Goal: Navigation & Orientation: Find specific page/section

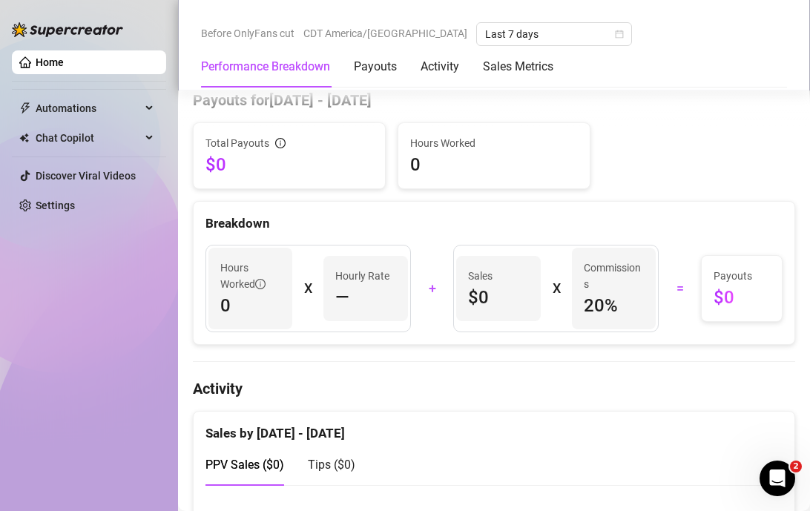
scroll to position [444, 0]
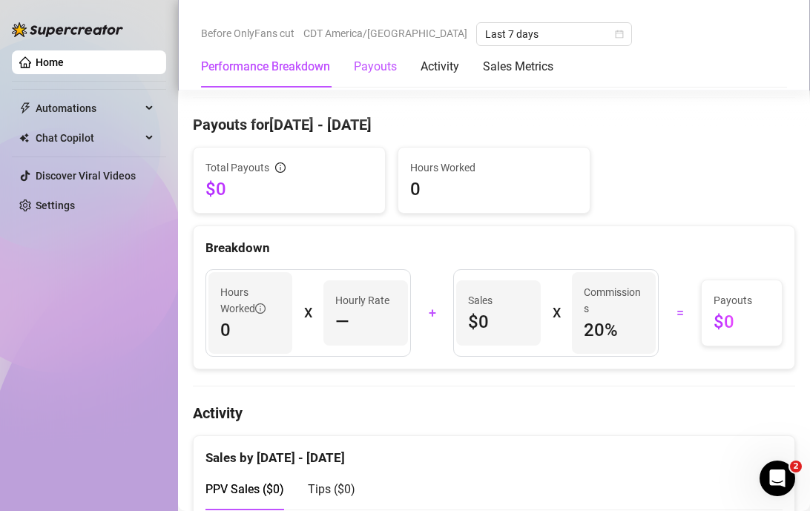
click at [373, 71] on div "Payouts" at bounding box center [375, 67] width 43 height 18
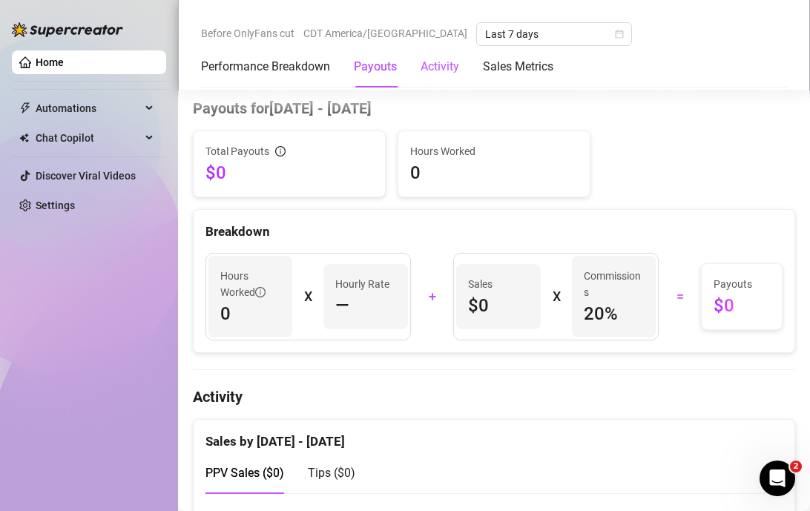
click at [430, 70] on div "Activity" at bounding box center [440, 67] width 39 height 18
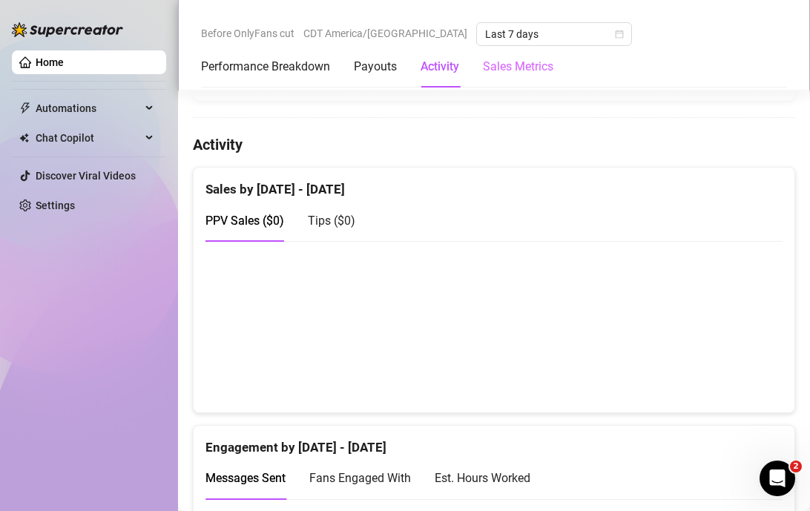
scroll to position [749, 0]
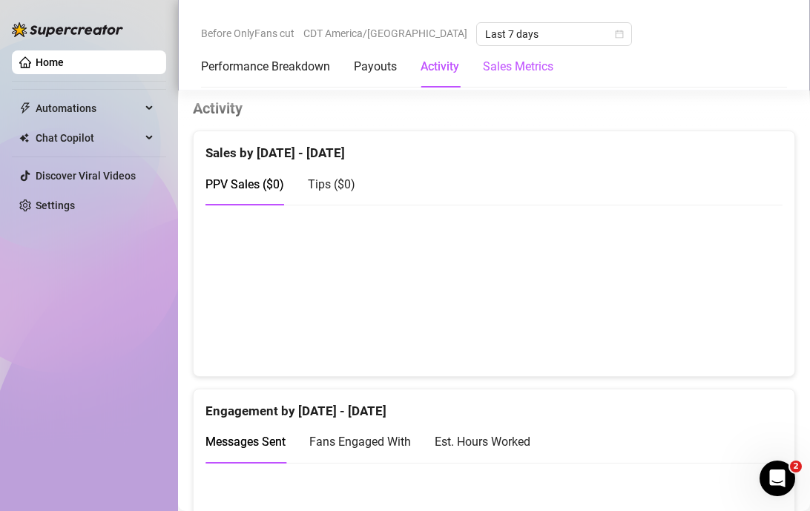
click at [511, 70] on Metrics "Sales Metrics" at bounding box center [518, 67] width 70 height 18
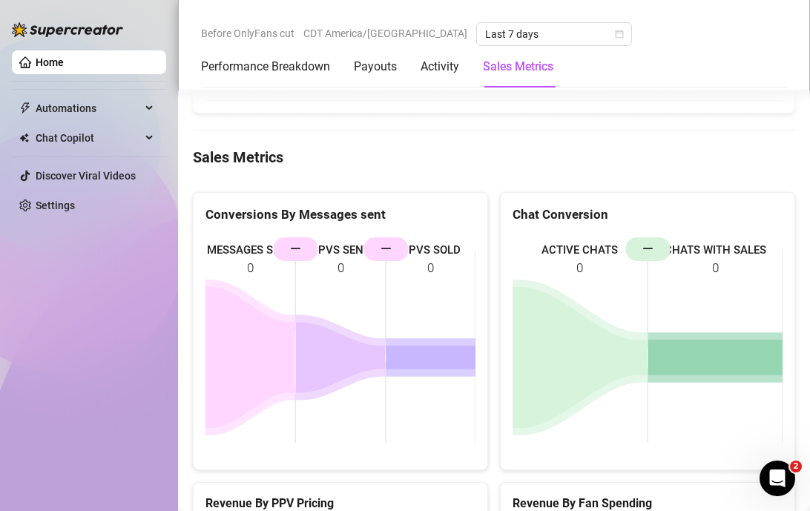
scroll to position [1613, 0]
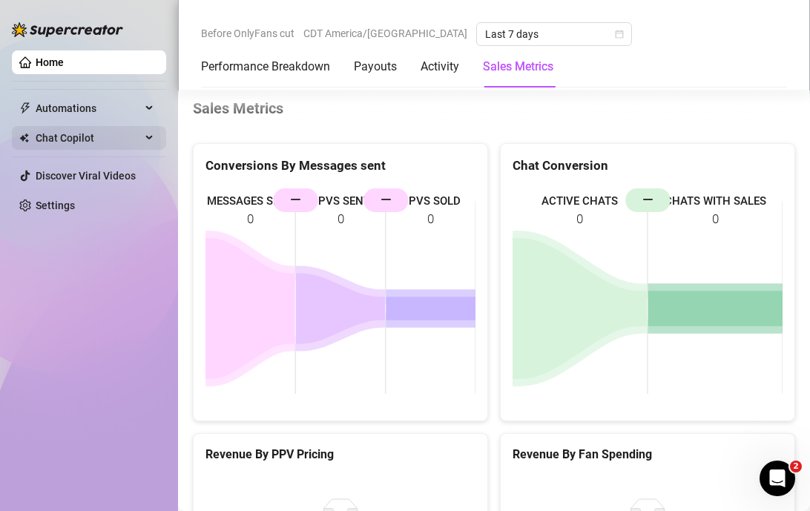
click at [146, 143] on div "Chat Copilot" at bounding box center [89, 138] width 154 height 24
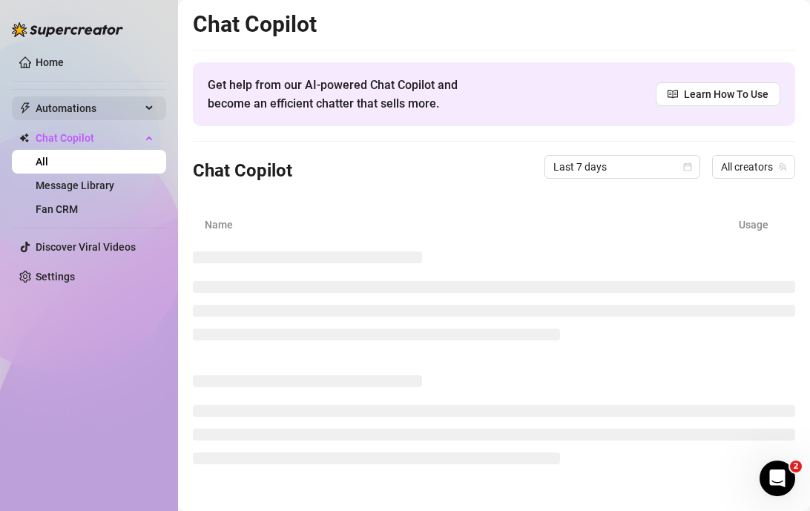
click at [144, 109] on div "Automations" at bounding box center [89, 108] width 154 height 24
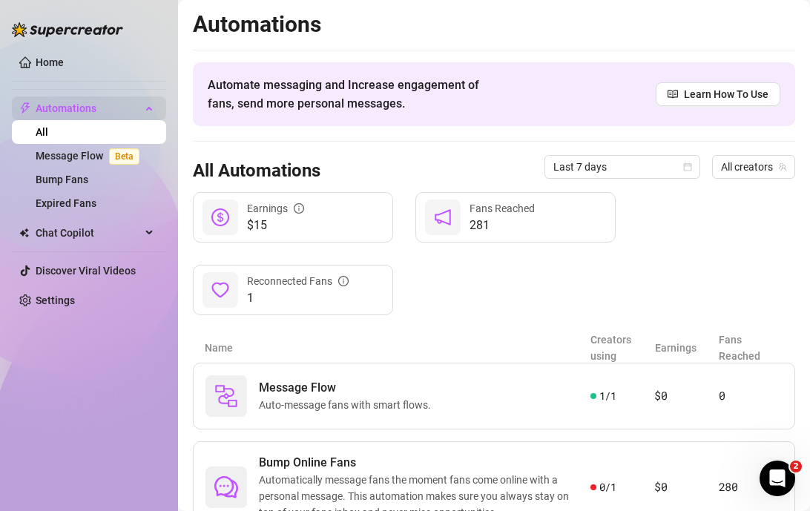
click at [142, 111] on div "Automations" at bounding box center [89, 108] width 154 height 24
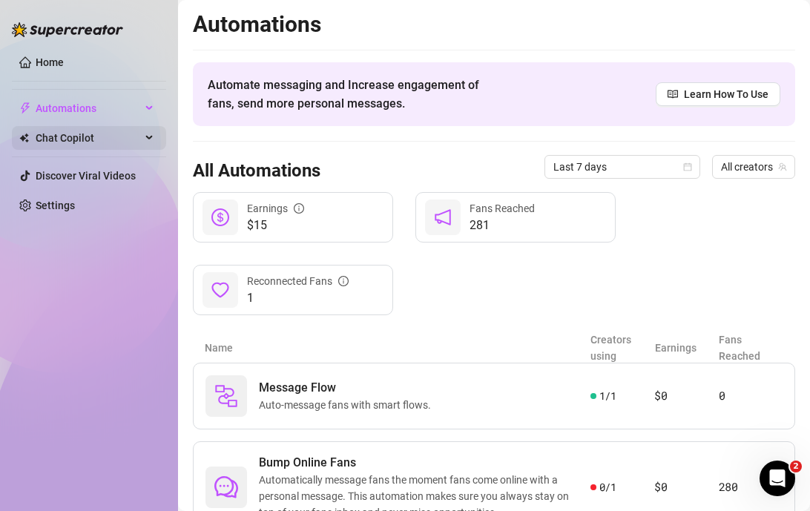
click at [144, 146] on div "Chat Copilot" at bounding box center [89, 138] width 154 height 24
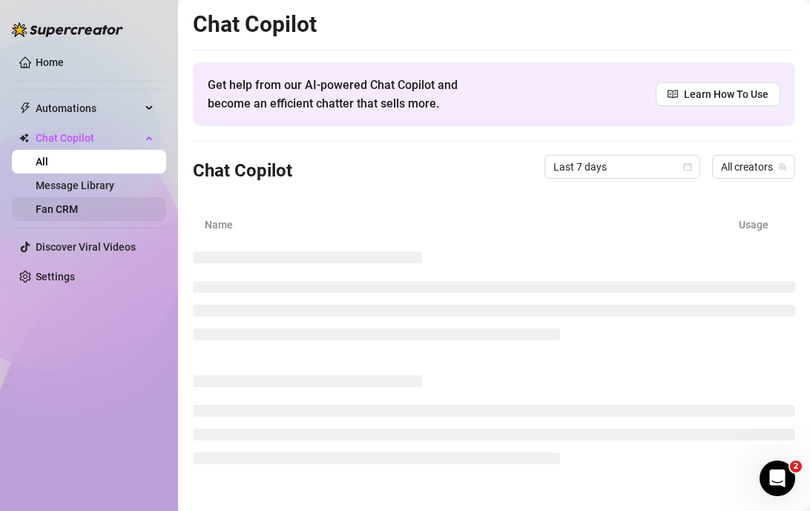
click at [78, 203] on link "Fan CRM" at bounding box center [57, 209] width 42 height 12
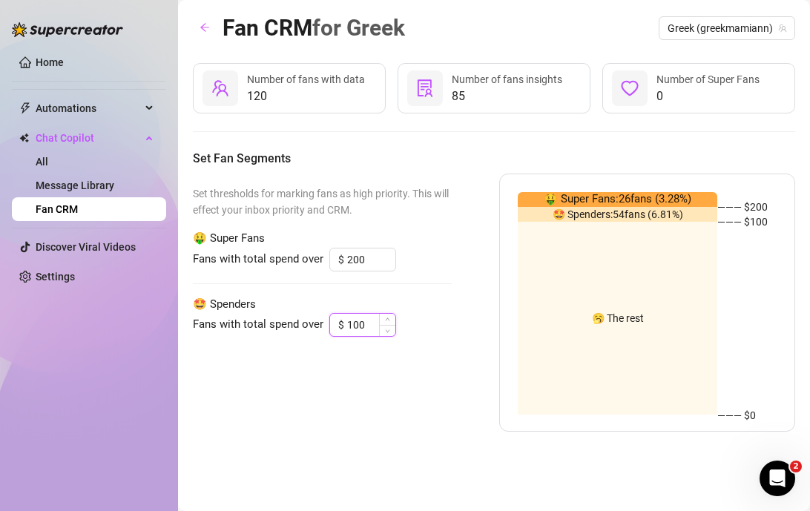
click at [358, 329] on input "100" at bounding box center [371, 325] width 48 height 22
drag, startPoint x: 369, startPoint y: 326, endPoint x: 278, endPoint y: 323, distance: 90.6
click at [279, 325] on div "Fans with total spend over $ 100" at bounding box center [322, 325] width 259 height 24
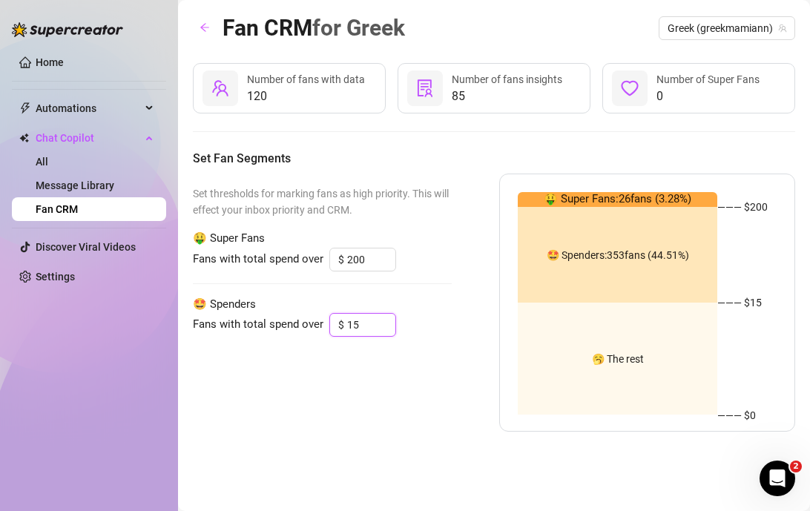
type input "1"
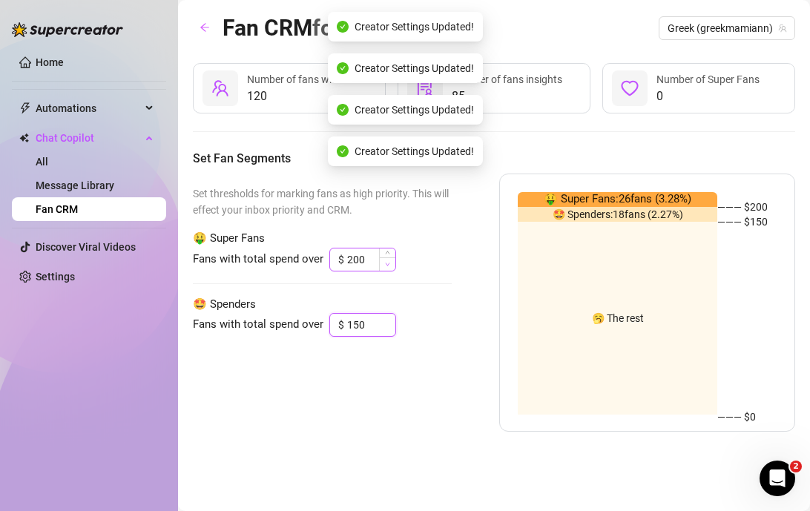
type input "150"
click at [381, 261] on span "Decrease Value" at bounding box center [387, 263] width 16 height 13
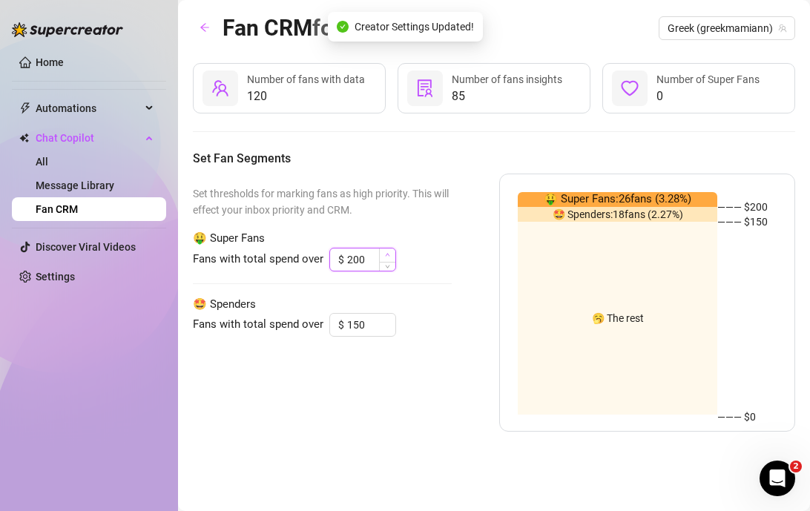
click at [385, 253] on icon "up" at bounding box center [387, 254] width 5 height 5
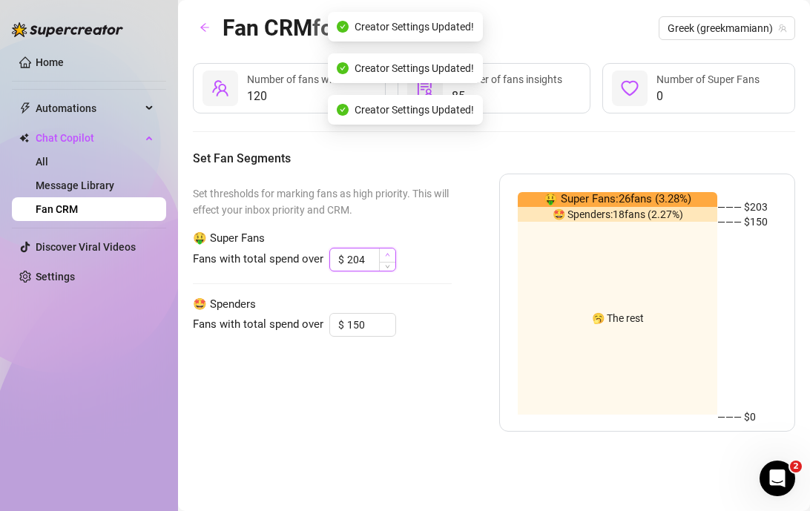
click at [385, 253] on icon "up" at bounding box center [387, 254] width 5 height 5
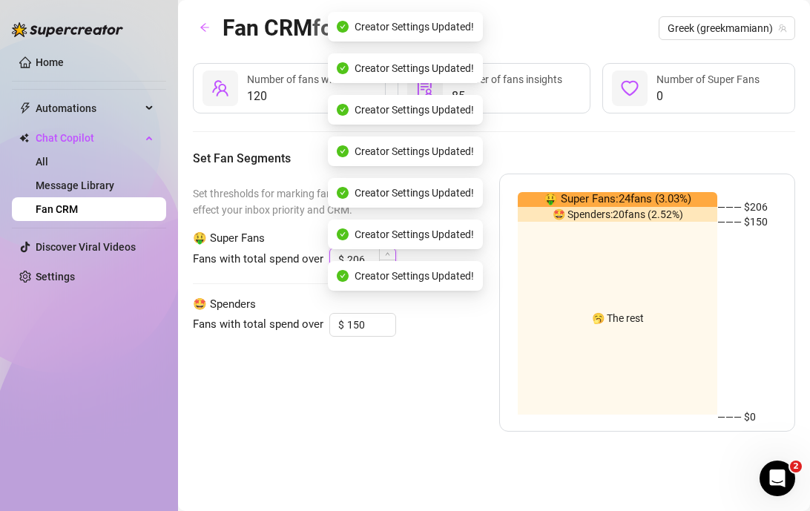
drag, startPoint x: 368, startPoint y: 258, endPoint x: 340, endPoint y: 258, distance: 28.2
click at [340, 259] on div "$ 206" at bounding box center [362, 260] width 67 height 24
type input "500"
click at [493, 341] on div "Set thresholds for marking fans as high priority. This will effect your inbox p…" at bounding box center [494, 303] width 602 height 258
click at [466, 356] on div "Set thresholds for marking fans as high priority. This will effect your inbox p…" at bounding box center [494, 303] width 602 height 258
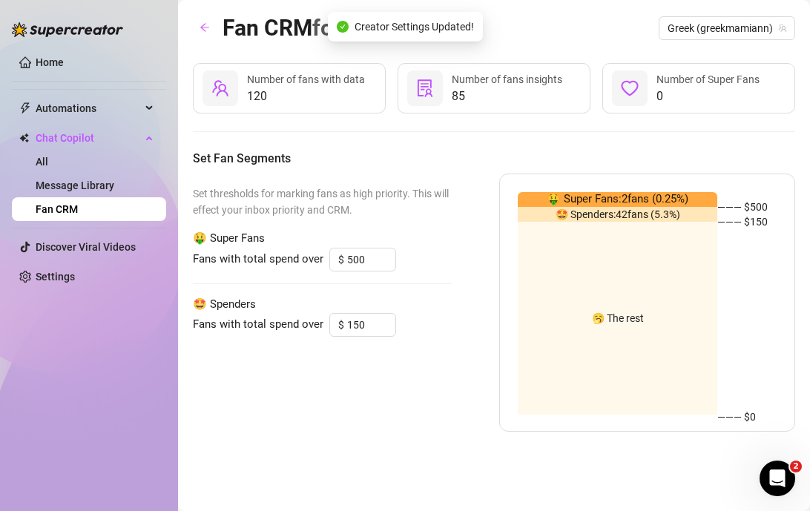
click at [585, 203] on span "🤑 Super Fans: 2 fans ( 0.25 %)" at bounding box center [618, 200] width 142 height 18
click at [340, 93] on span "120" at bounding box center [306, 97] width 118 height 18
click at [720, 30] on span "Greek (greekmamiann)" at bounding box center [727, 28] width 119 height 22
click at [544, 41] on div "Fan CRM for Greek Greek (greekmamiann)" at bounding box center [494, 27] width 602 height 35
click at [461, 78] on span "Number of fans insights" at bounding box center [507, 79] width 111 height 12
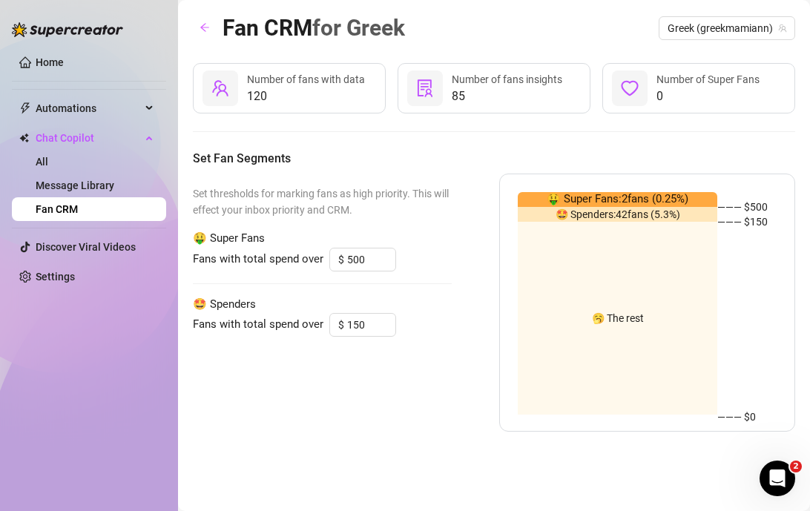
click at [580, 197] on span "🤑 Super Fans: 2 fans ( 0.25 %)" at bounding box center [618, 200] width 142 height 18
click at [539, 78] on span "Number of fans insights" at bounding box center [507, 79] width 111 height 12
click at [78, 203] on link "Fan CRM" at bounding box center [57, 209] width 42 height 12
click at [99, 182] on link "Message Library" at bounding box center [75, 186] width 79 height 12
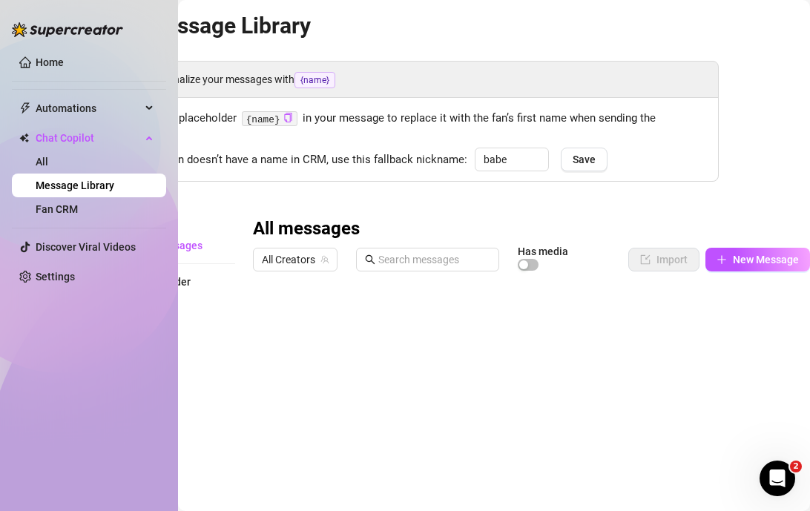
scroll to position [2, 0]
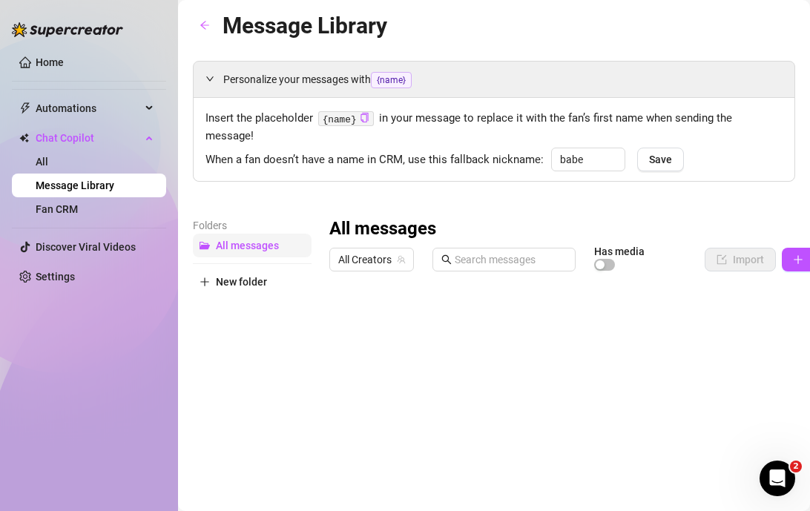
click at [234, 240] on span "All messages" at bounding box center [247, 246] width 63 height 12
click at [254, 240] on span "All messages" at bounding box center [247, 246] width 63 height 12
click at [48, 157] on link "All" at bounding box center [42, 162] width 13 height 12
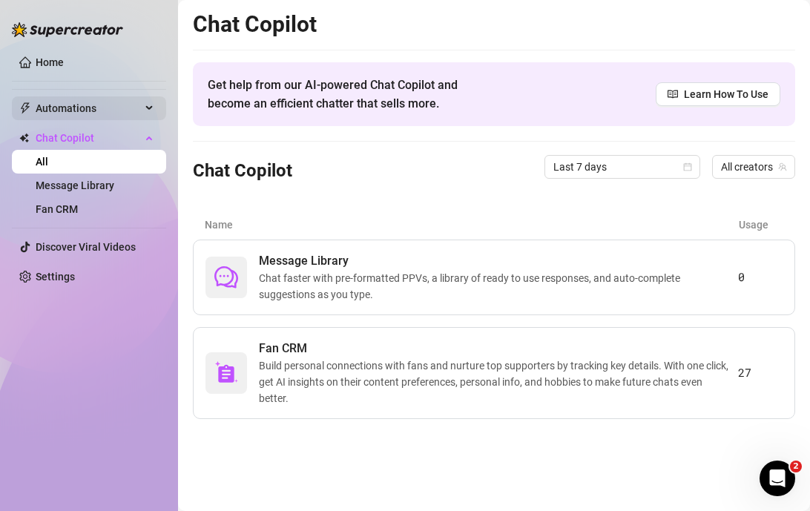
click at [91, 105] on span "Automations" at bounding box center [88, 108] width 105 height 24
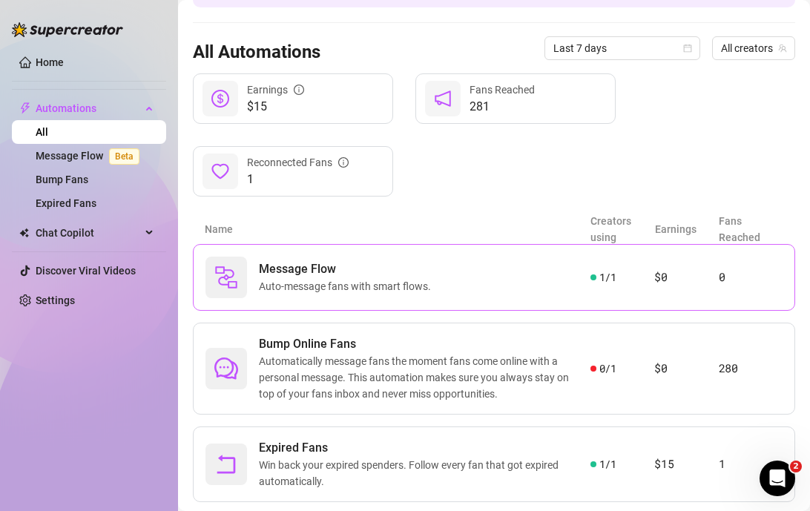
scroll to position [154, 0]
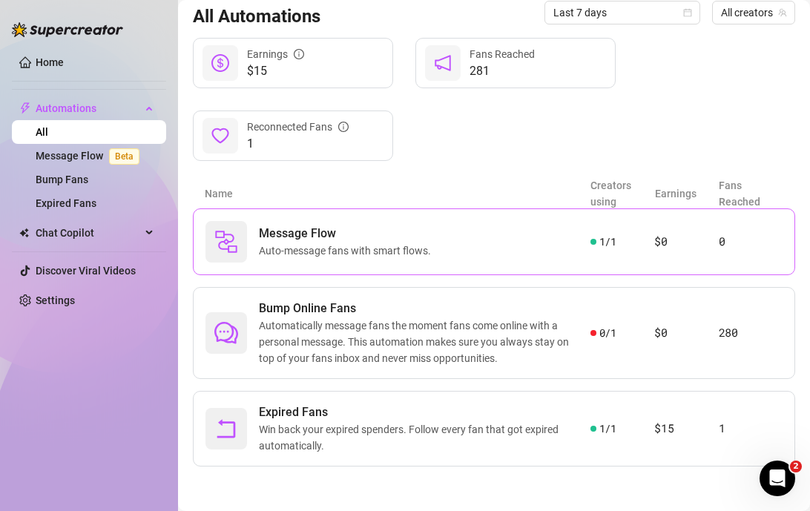
click at [466, 249] on div "Message Flow Auto-message fans with smart flows." at bounding box center [397, 242] width 385 height 42
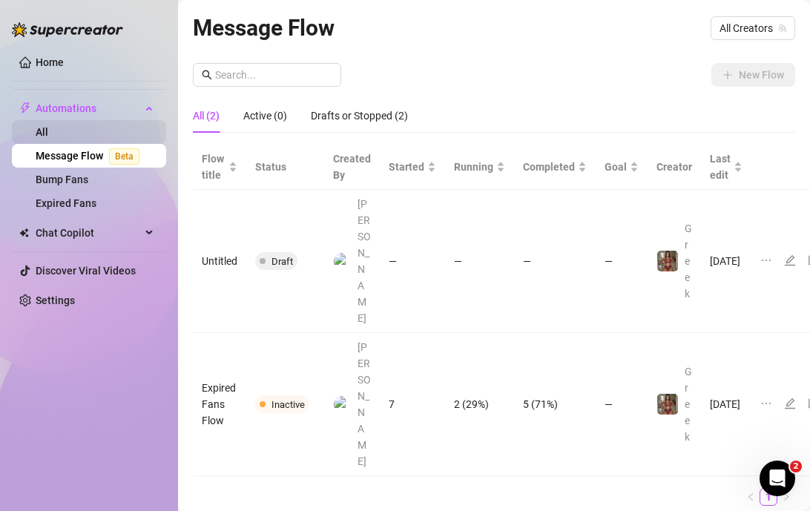
click at [48, 128] on link "All" at bounding box center [42, 132] width 13 height 12
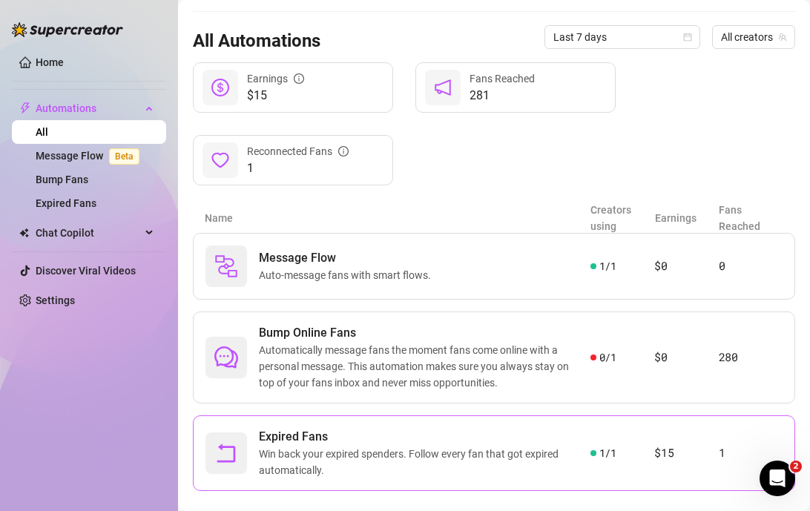
scroll to position [129, 0]
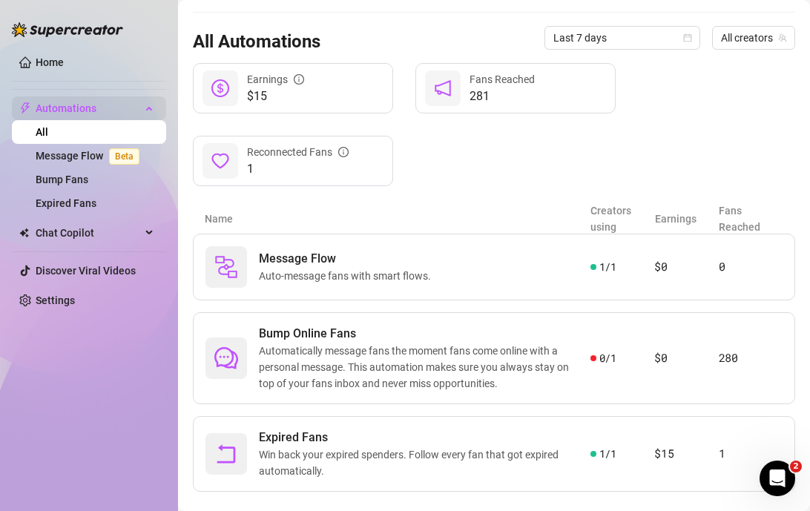
click at [76, 105] on span "Automations" at bounding box center [88, 108] width 105 height 24
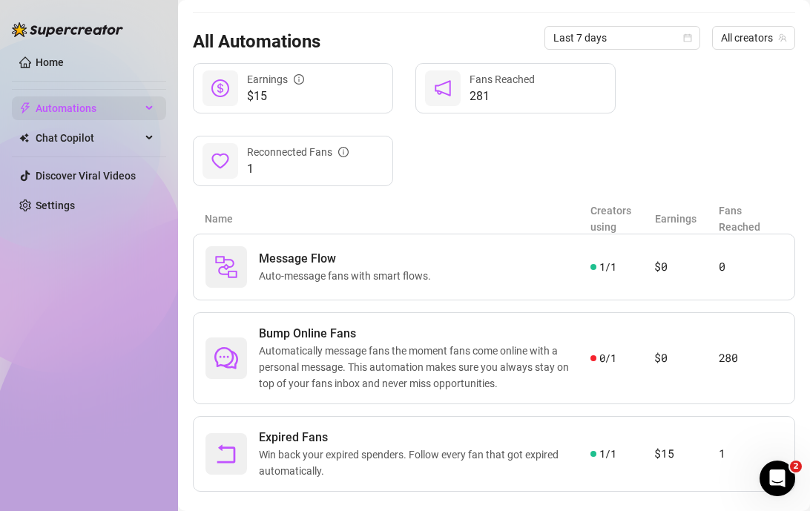
click at [90, 106] on span "Automations" at bounding box center [88, 108] width 105 height 24
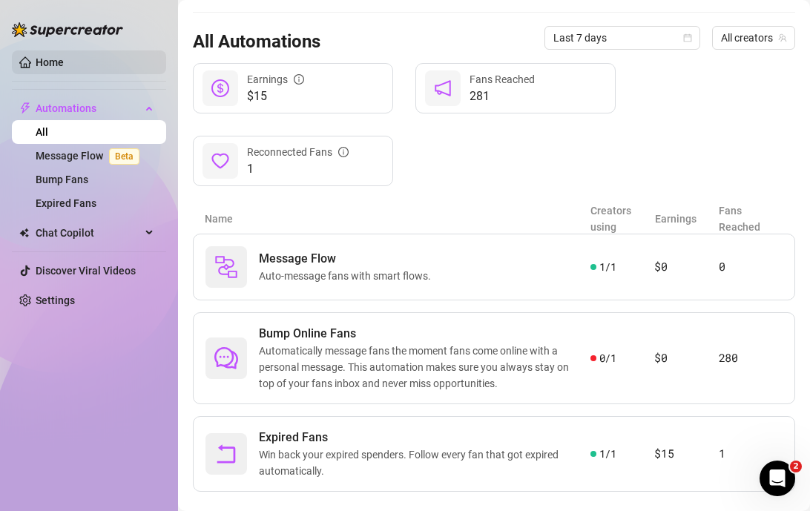
click at [47, 65] on link "Home" at bounding box center [50, 62] width 28 height 12
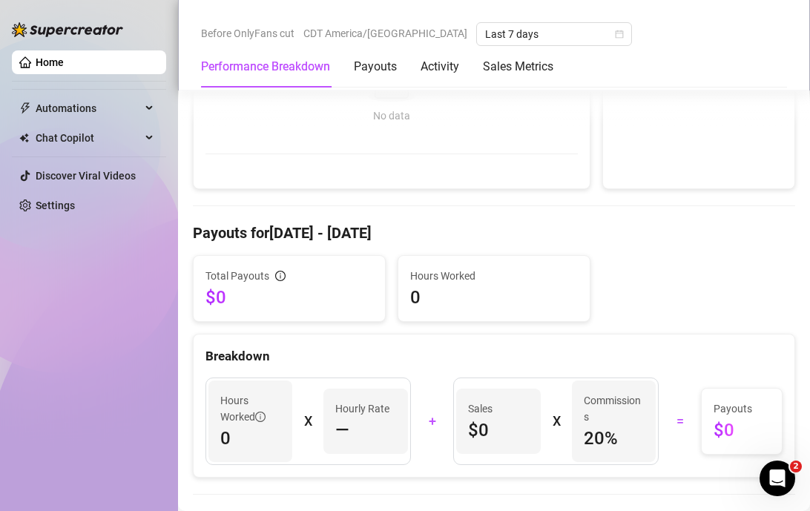
scroll to position [346, 0]
